Goal: Transaction & Acquisition: Purchase product/service

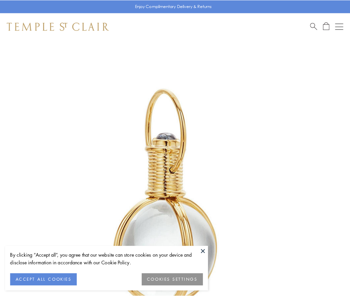
scroll to position [174, 0]
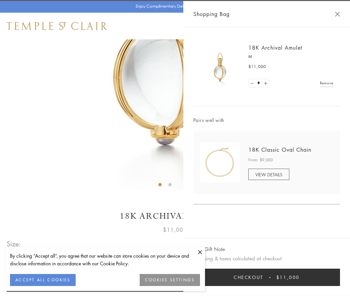
click at [267, 278] on button "Checkout $11,000" at bounding box center [267, 277] width 147 height 17
